Goal: Transaction & Acquisition: Obtain resource

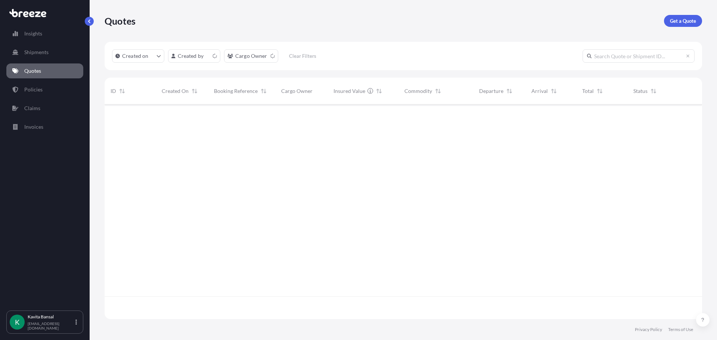
scroll to position [213, 592]
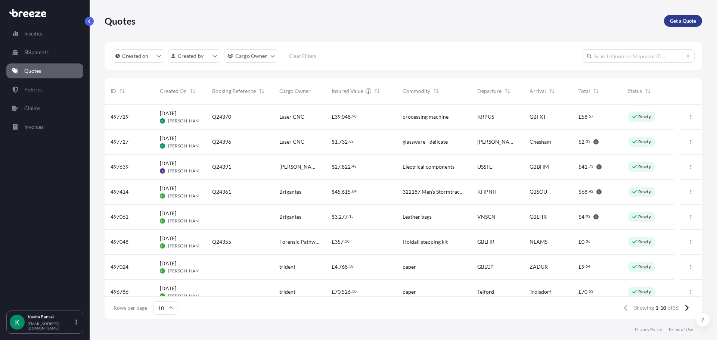
click at [685, 21] on p "Get a Quote" at bounding box center [683, 20] width 26 height 7
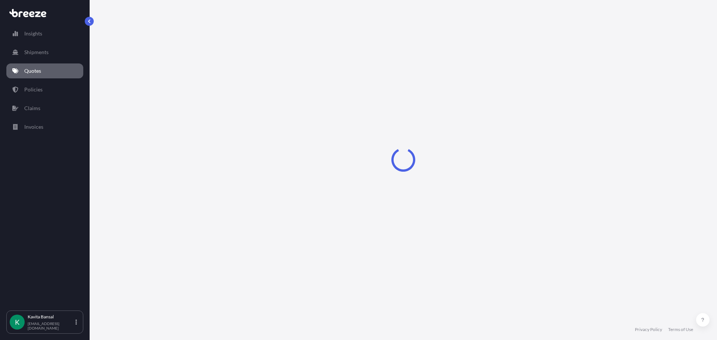
select select "Road"
select select "Sea"
select select "1"
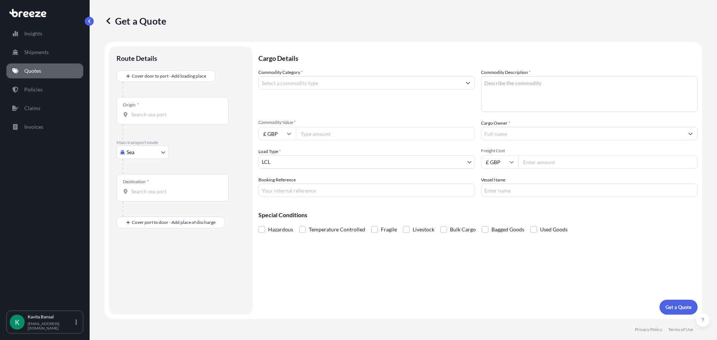
click at [134, 147] on body "Insights Shipments Quotes Policies Claims Invoices K [PERSON_NAME] [EMAIL_ADDRE…" at bounding box center [358, 170] width 717 height 340
click at [149, 185] on div "Air" at bounding box center [142, 184] width 46 height 13
select select "Air"
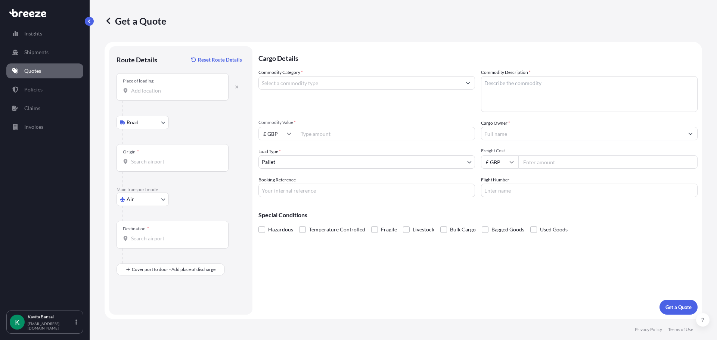
click at [158, 99] on div "Place of loading" at bounding box center [172, 87] width 112 height 28
click at [158, 94] on input "Place of loading" at bounding box center [175, 90] width 88 height 7
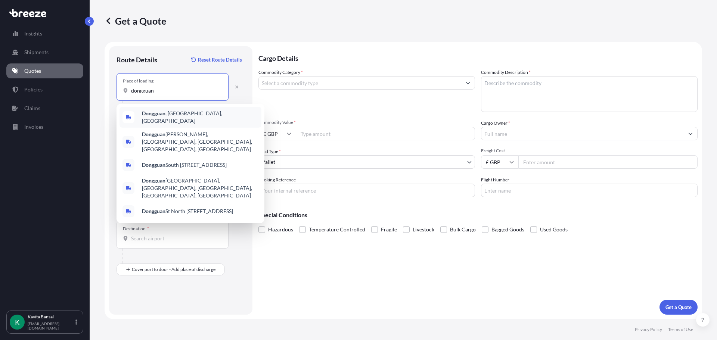
click at [168, 115] on span "[GEOGRAPHIC_DATA] , [GEOGRAPHIC_DATA], [GEOGRAPHIC_DATA]" at bounding box center [200, 117] width 116 height 15
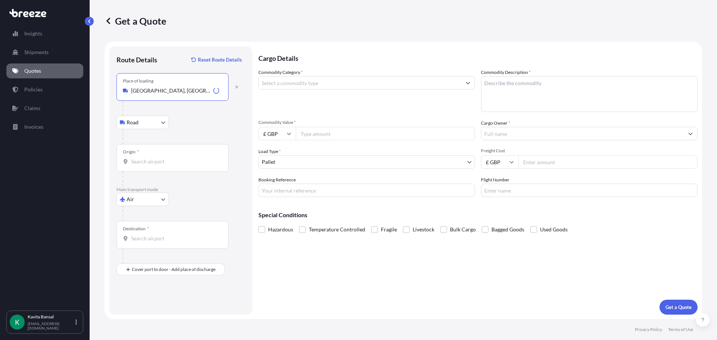
type input "[GEOGRAPHIC_DATA], [GEOGRAPHIC_DATA], [GEOGRAPHIC_DATA]"
click at [162, 164] on input "Origin *" at bounding box center [175, 161] width 88 height 7
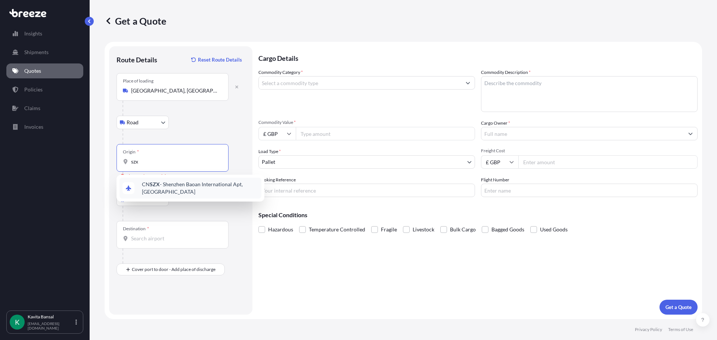
click at [167, 187] on span "CN SZX - Shenzhen Baoan International Apt, [GEOGRAPHIC_DATA]" at bounding box center [200, 188] width 116 height 15
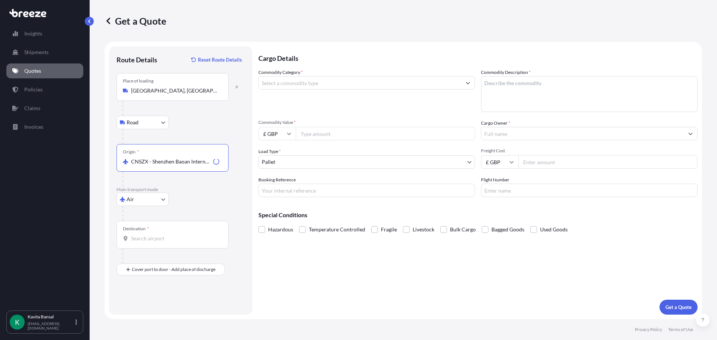
type input "CNSZX - Shenzhen Baoan International Apt, [GEOGRAPHIC_DATA]"
click at [149, 237] on input "Destination *" at bounding box center [175, 238] width 88 height 7
click at [165, 263] on span "GB LHR - Heathrow Apt/[GEOGRAPHIC_DATA], [GEOGRAPHIC_DATA]" at bounding box center [200, 265] width 116 height 15
type input "GBLHR - Heathrow Apt/[GEOGRAPHIC_DATA], [GEOGRAPHIC_DATA]"
drag, startPoint x: 150, startPoint y: 304, endPoint x: 150, endPoint y: 308, distance: 4.5
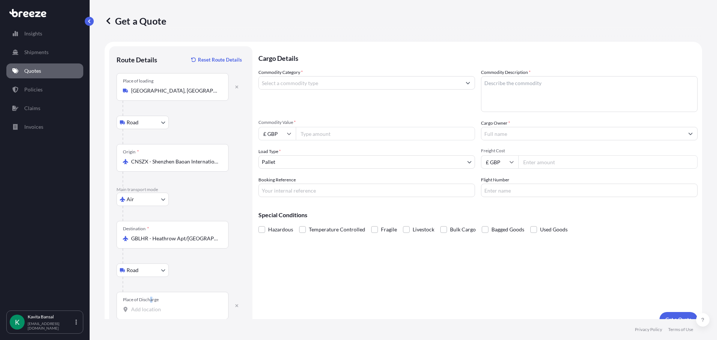
click at [150, 305] on div "Place of Discharge" at bounding box center [172, 306] width 112 height 28
click at [150, 310] on input "Place of Discharge" at bounding box center [175, 309] width 88 height 7
click at [169, 290] on div at bounding box center [183, 284] width 122 height 15
click at [163, 313] on input "hp5 1ne" at bounding box center [175, 309] width 88 height 7
type input "Chesham HP5 1NE, [GEOGRAPHIC_DATA]"
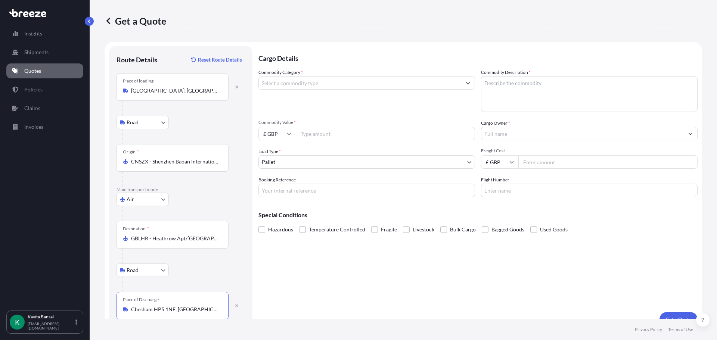
click at [305, 81] on input "Commodity Category *" at bounding box center [360, 82] width 202 height 13
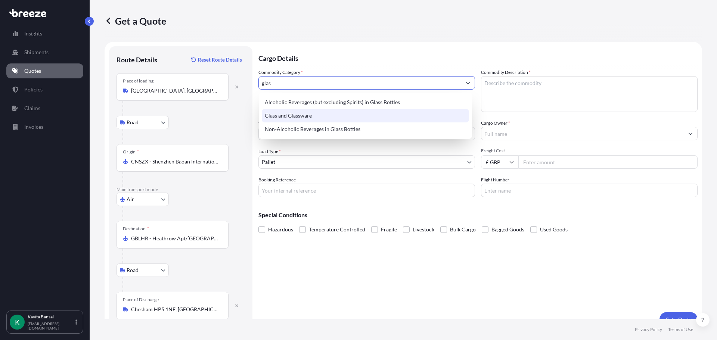
click at [326, 115] on div "Glass and Glassware" at bounding box center [365, 115] width 207 height 13
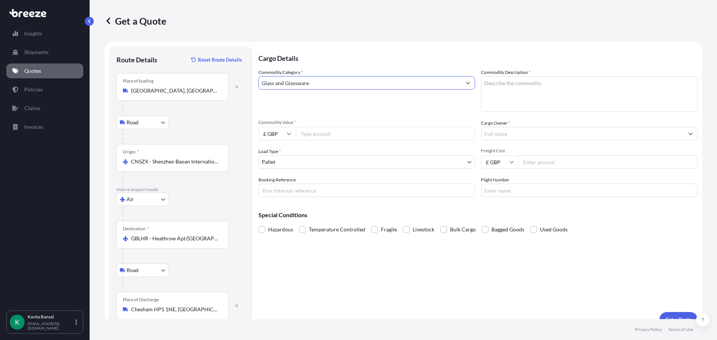
type input "Glass and Glassware"
click at [499, 93] on textarea "Commodity Description *" at bounding box center [589, 94] width 217 height 36
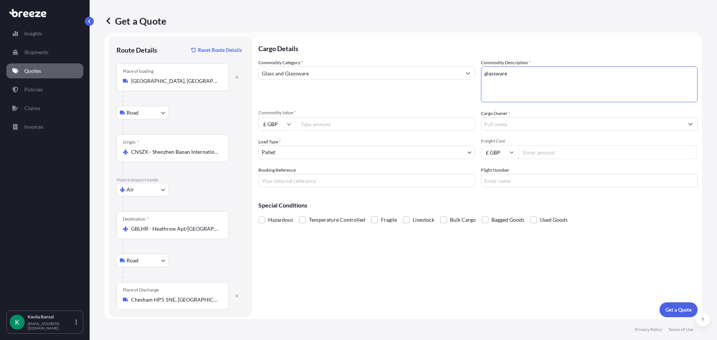
scroll to position [12, 0]
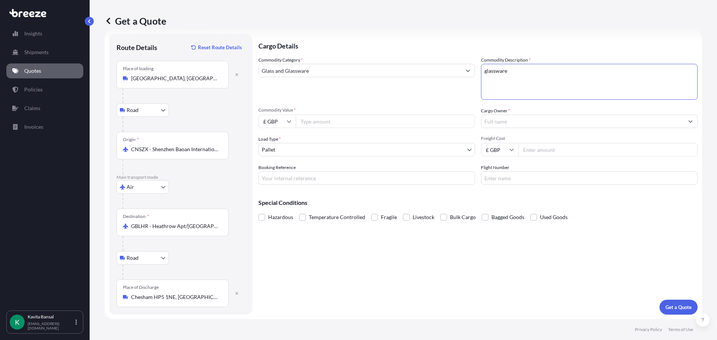
type textarea "glassware"
click at [308, 123] on input "Commodity Value *" at bounding box center [385, 121] width 179 height 13
click at [287, 119] on input "£ GBP" at bounding box center [276, 121] width 37 height 13
drag, startPoint x: 277, startPoint y: 173, endPoint x: 292, endPoint y: 139, distance: 37.3
click at [277, 173] on div "$ USD" at bounding box center [276, 173] width 31 height 14
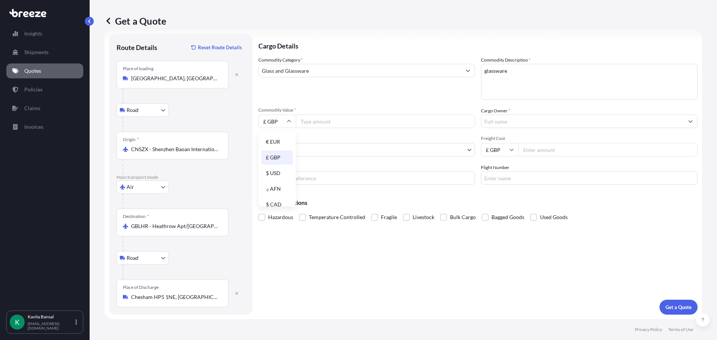
type input "$ USD"
click at [315, 124] on input "Commodity Value *" at bounding box center [385, 121] width 179 height 13
type input "900"
click at [496, 117] on input "Cargo Owner *" at bounding box center [582, 121] width 202 height 13
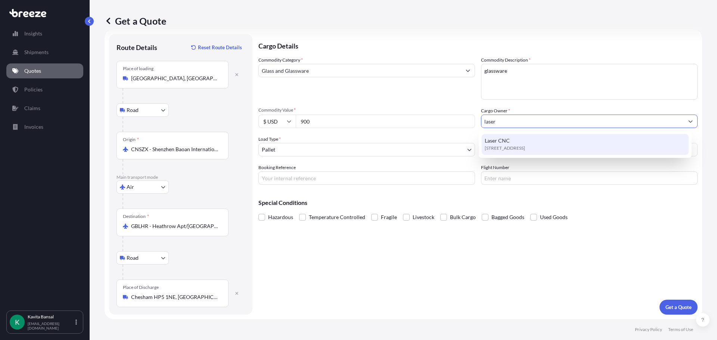
click at [503, 145] on span "[STREET_ADDRESS]" at bounding box center [505, 148] width 40 height 7
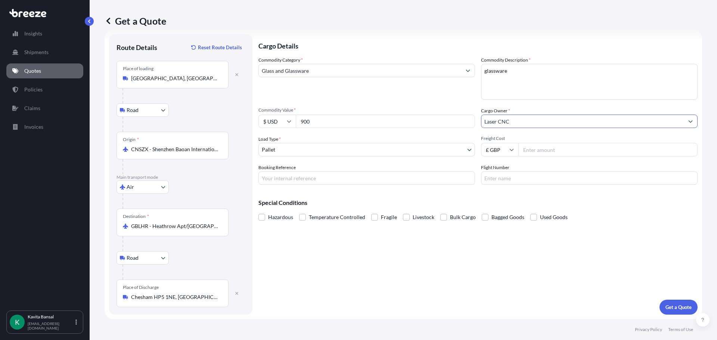
type input "Laser CNC"
click at [536, 149] on input "Freight Cost" at bounding box center [607, 149] width 179 height 13
type input "1665"
click at [325, 181] on input "Booking Reference" at bounding box center [366, 177] width 217 height 13
type input "Q24389"
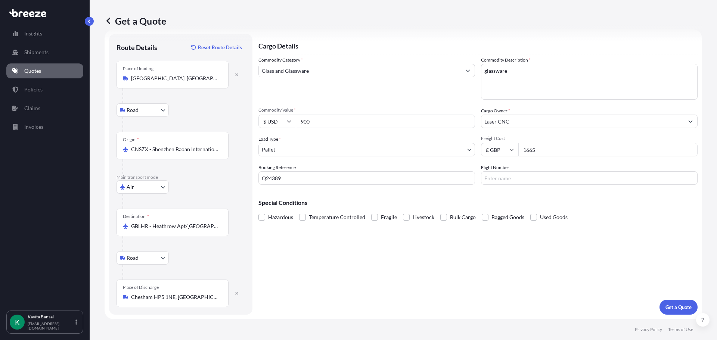
click at [379, 218] on label "Fragile" at bounding box center [384, 217] width 26 height 11
click at [371, 212] on input "Fragile" at bounding box center [371, 212] width 0 height 0
click at [668, 314] on button "Get a Quote" at bounding box center [678, 307] width 38 height 15
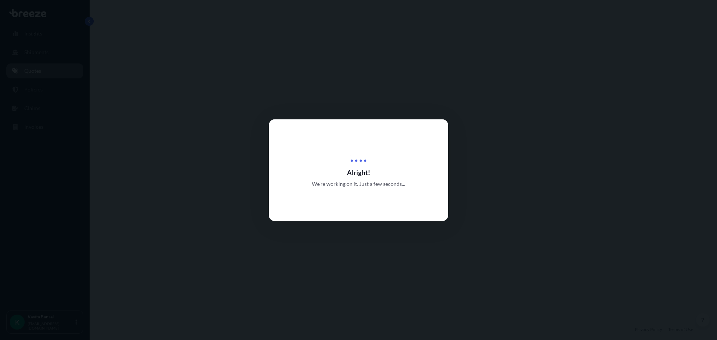
select select "Road"
select select "Air"
select select "Road"
select select "1"
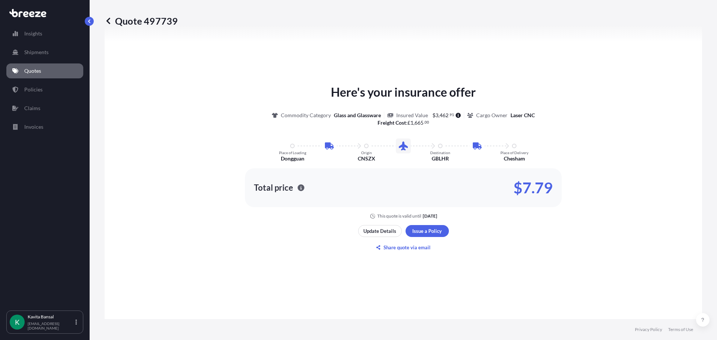
scroll to position [411, 0]
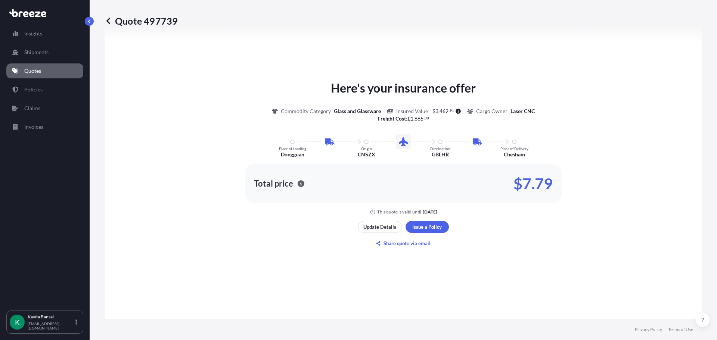
click at [44, 70] on link "Quotes" at bounding box center [44, 70] width 77 height 15
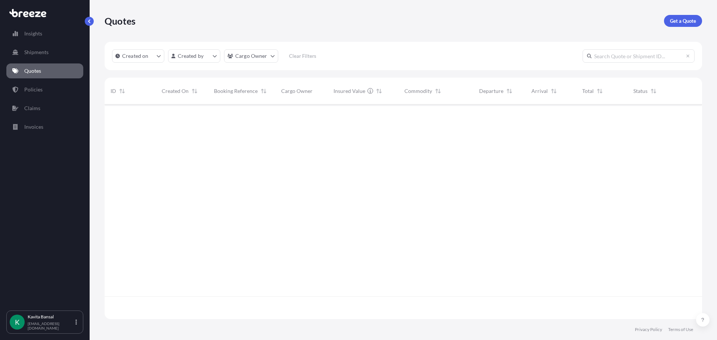
scroll to position [213, 592]
